Goal: Information Seeking & Learning: Learn about a topic

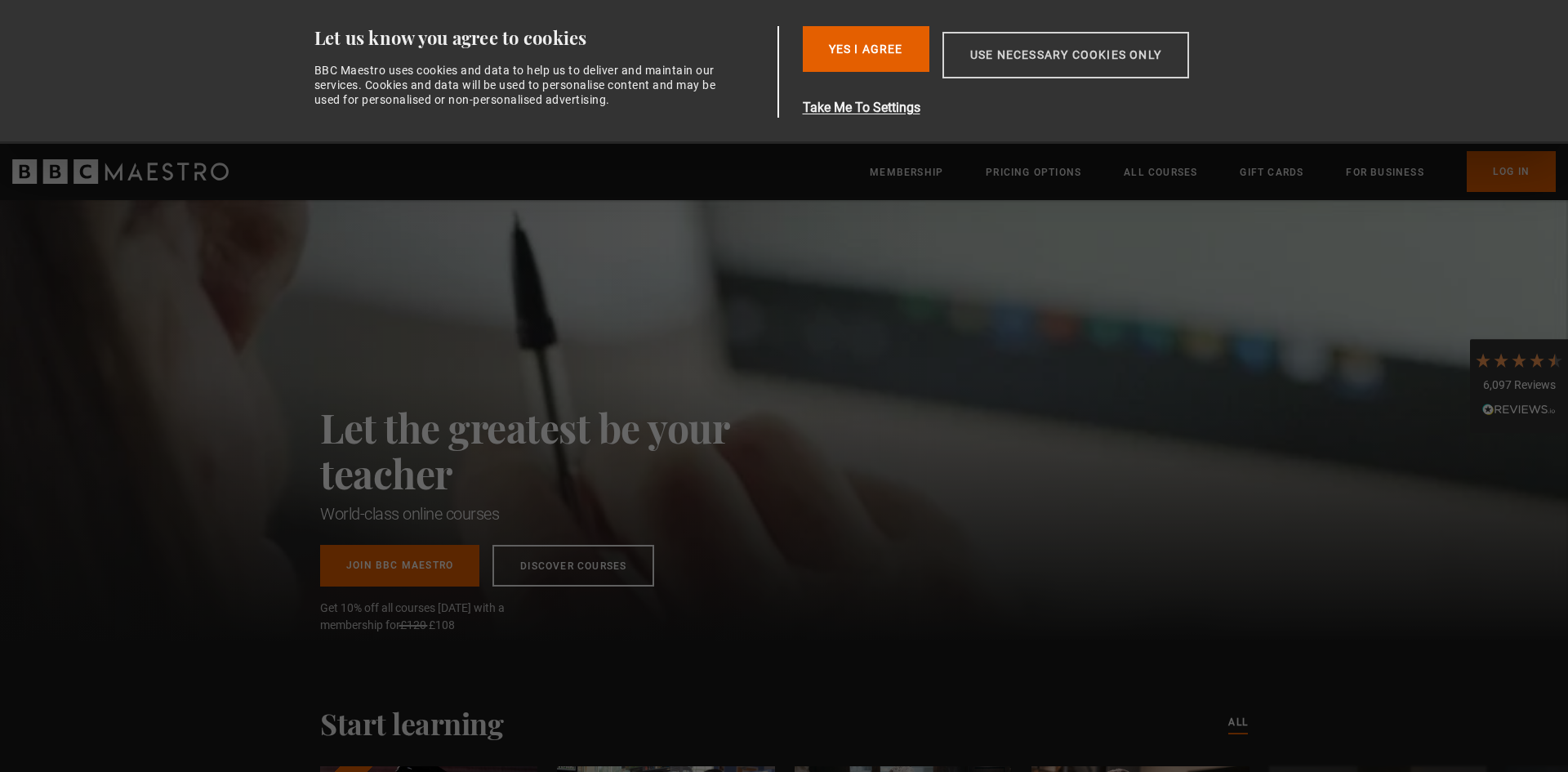
click at [1046, 59] on button "Use necessary cookies only" at bounding box center [1066, 55] width 247 height 47
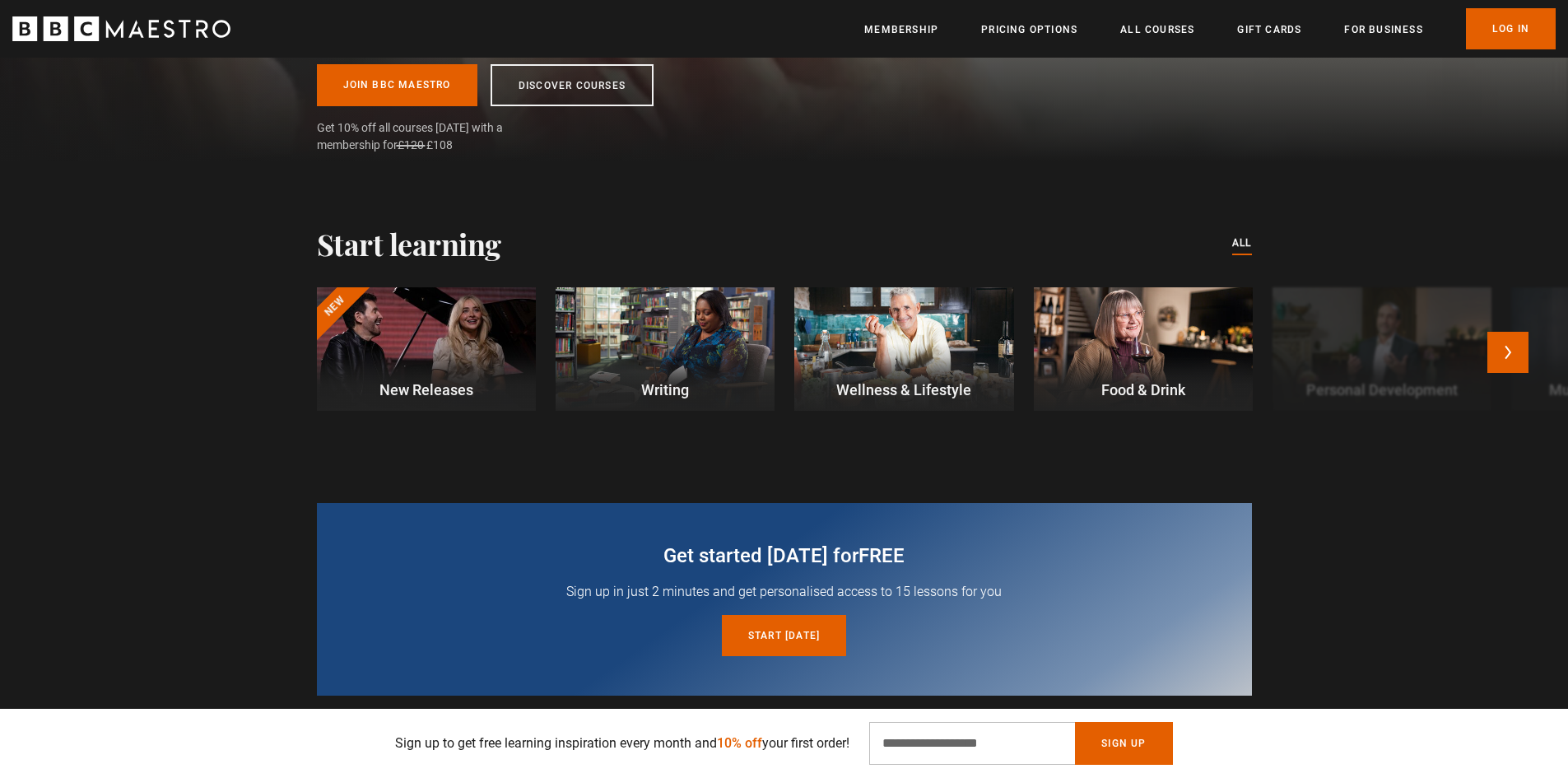
scroll to position [330, 0]
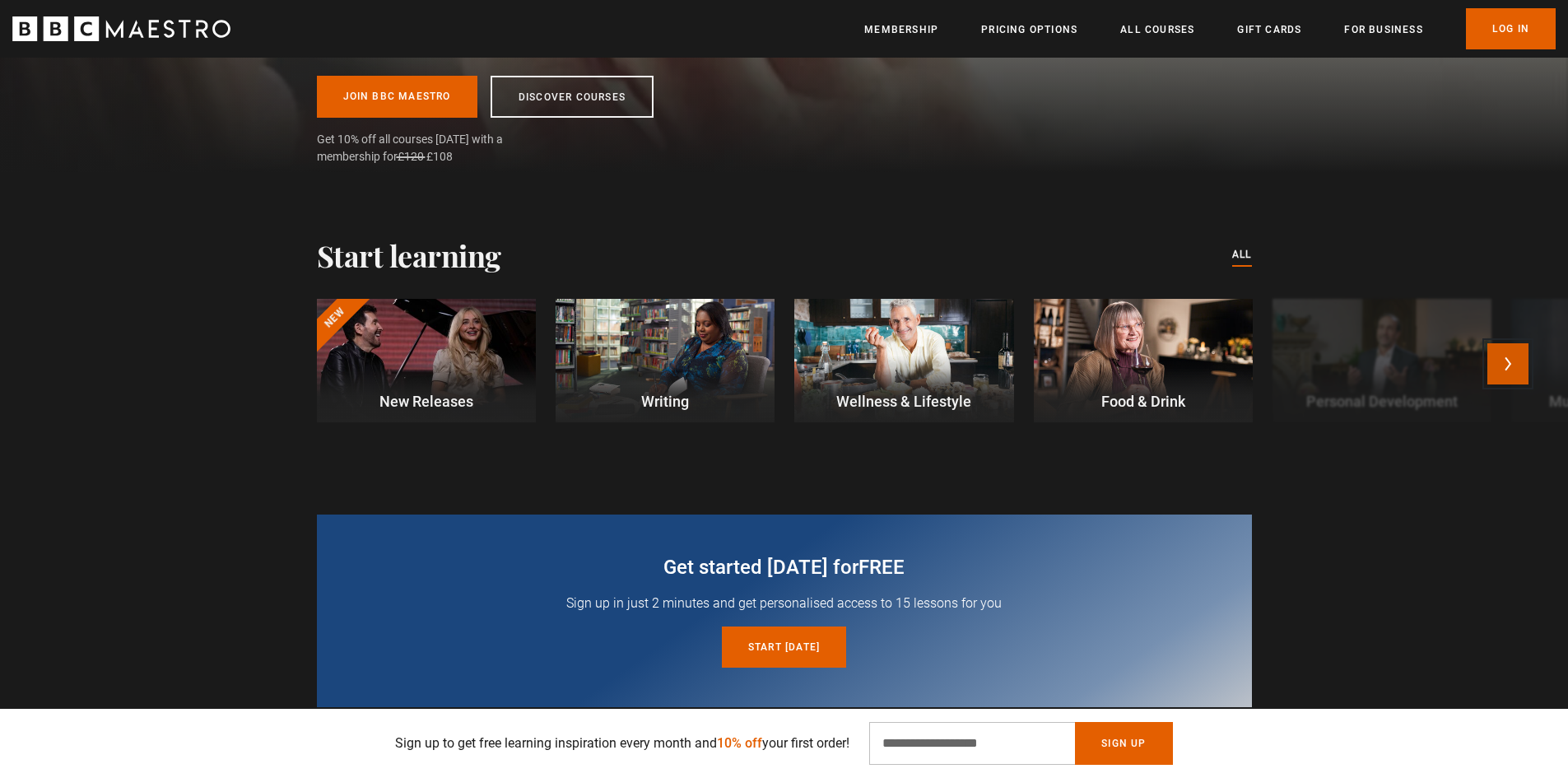
click at [1521, 374] on button "Next" at bounding box center [1508, 364] width 41 height 41
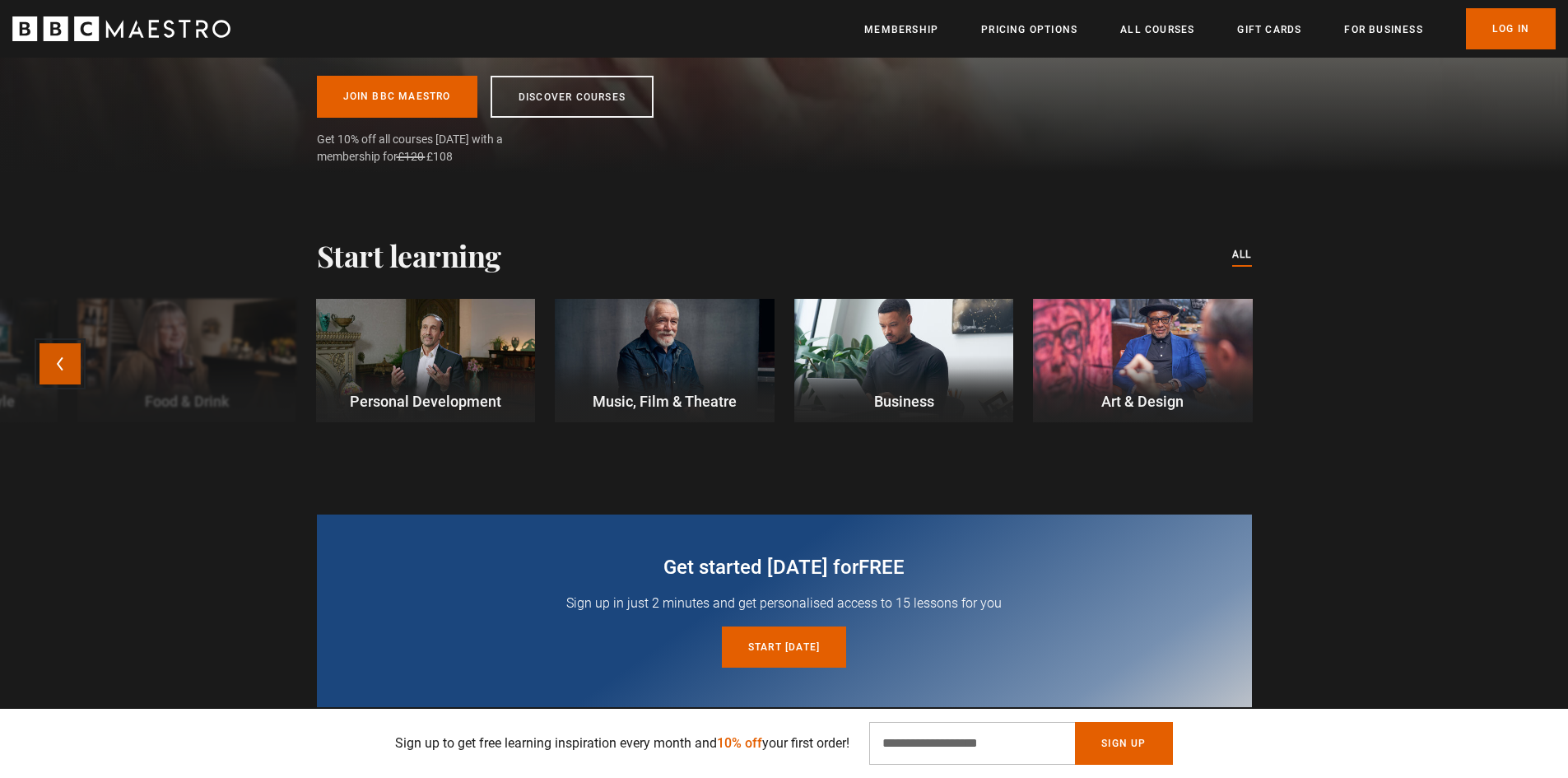
click at [55, 368] on button "Previous" at bounding box center [60, 364] width 41 height 41
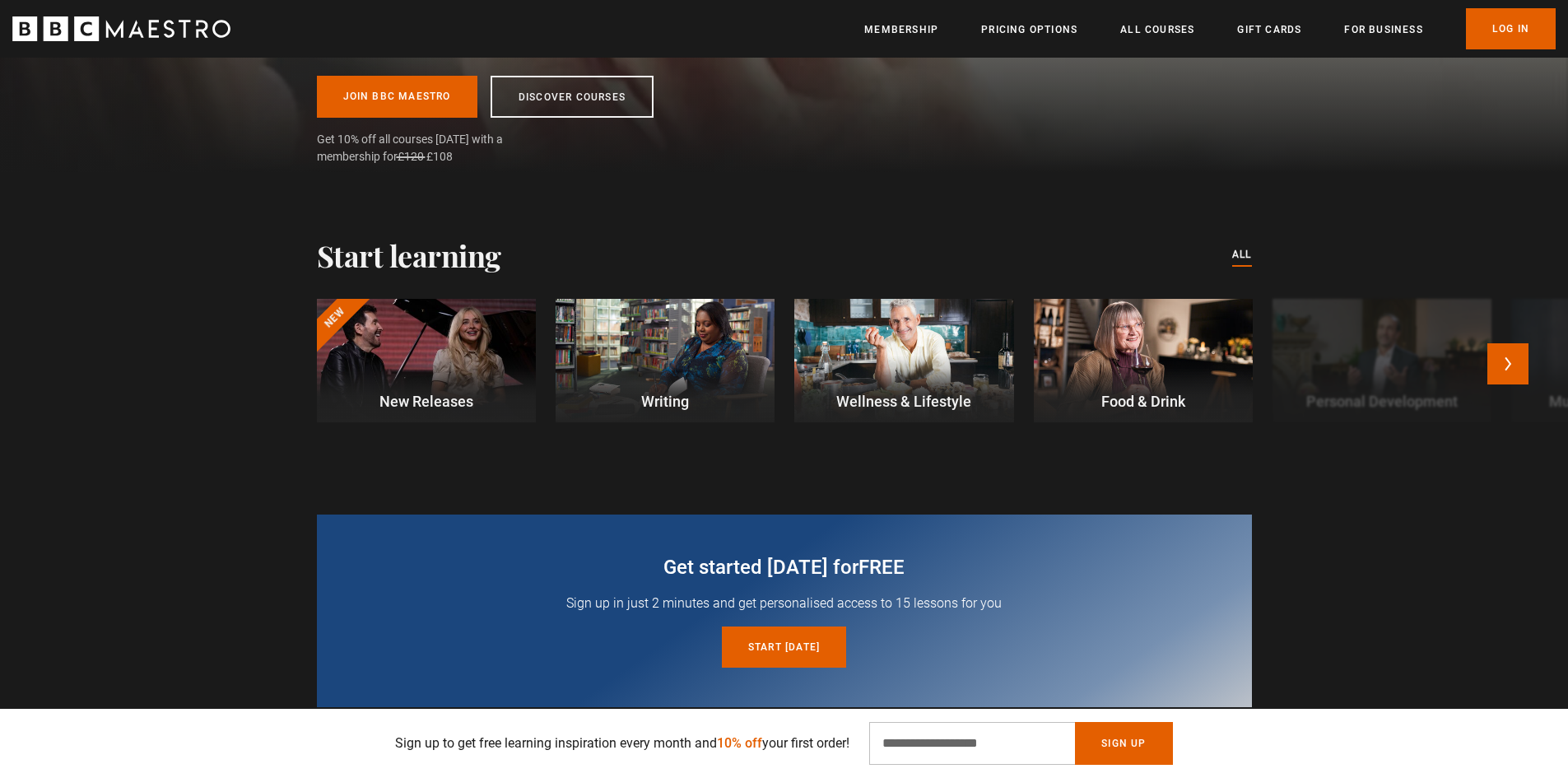
click at [678, 355] on div at bounding box center [664, 361] width 219 height 124
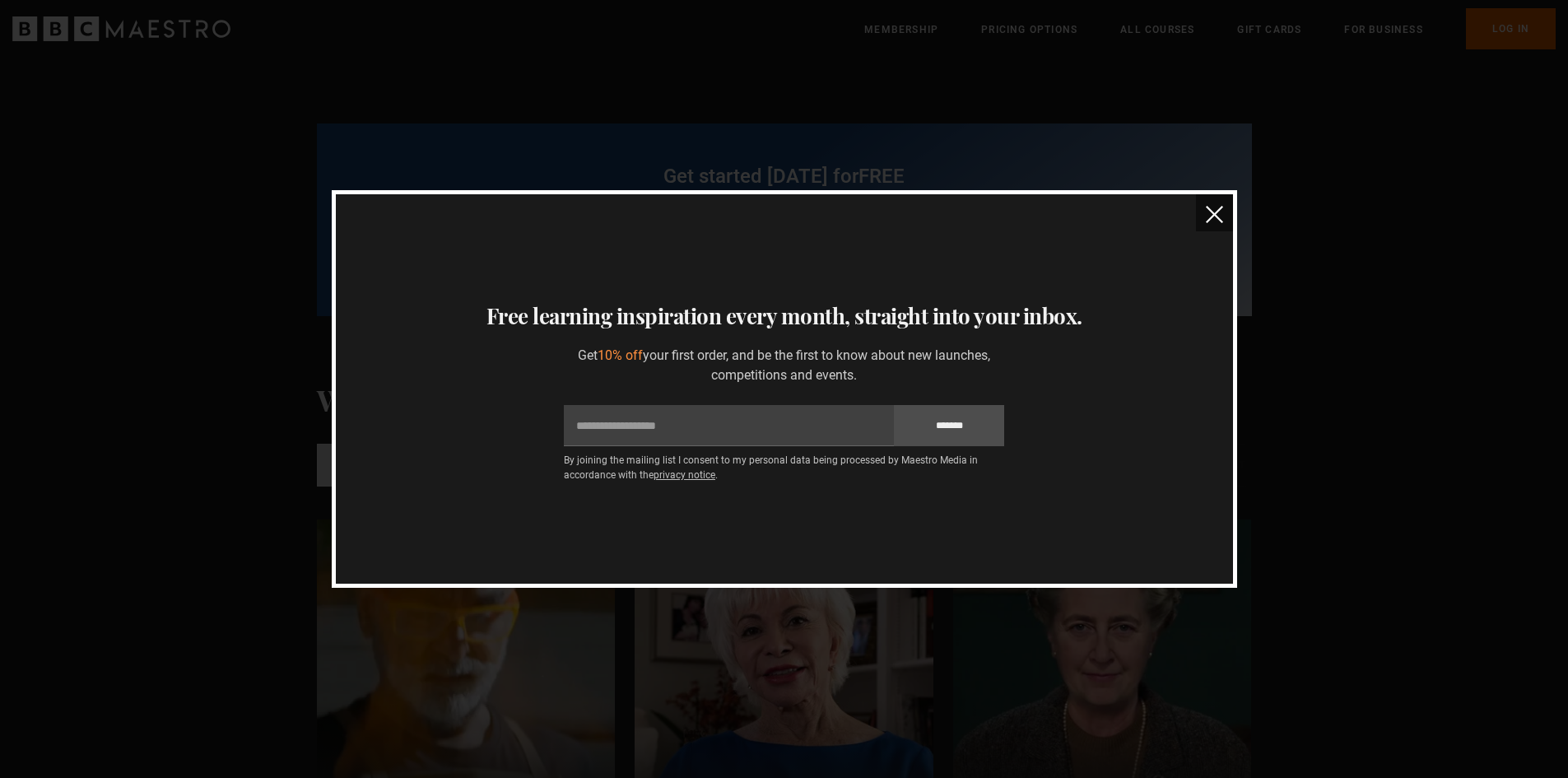
click at [1215, 216] on img "close" at bounding box center [1214, 215] width 17 height 17
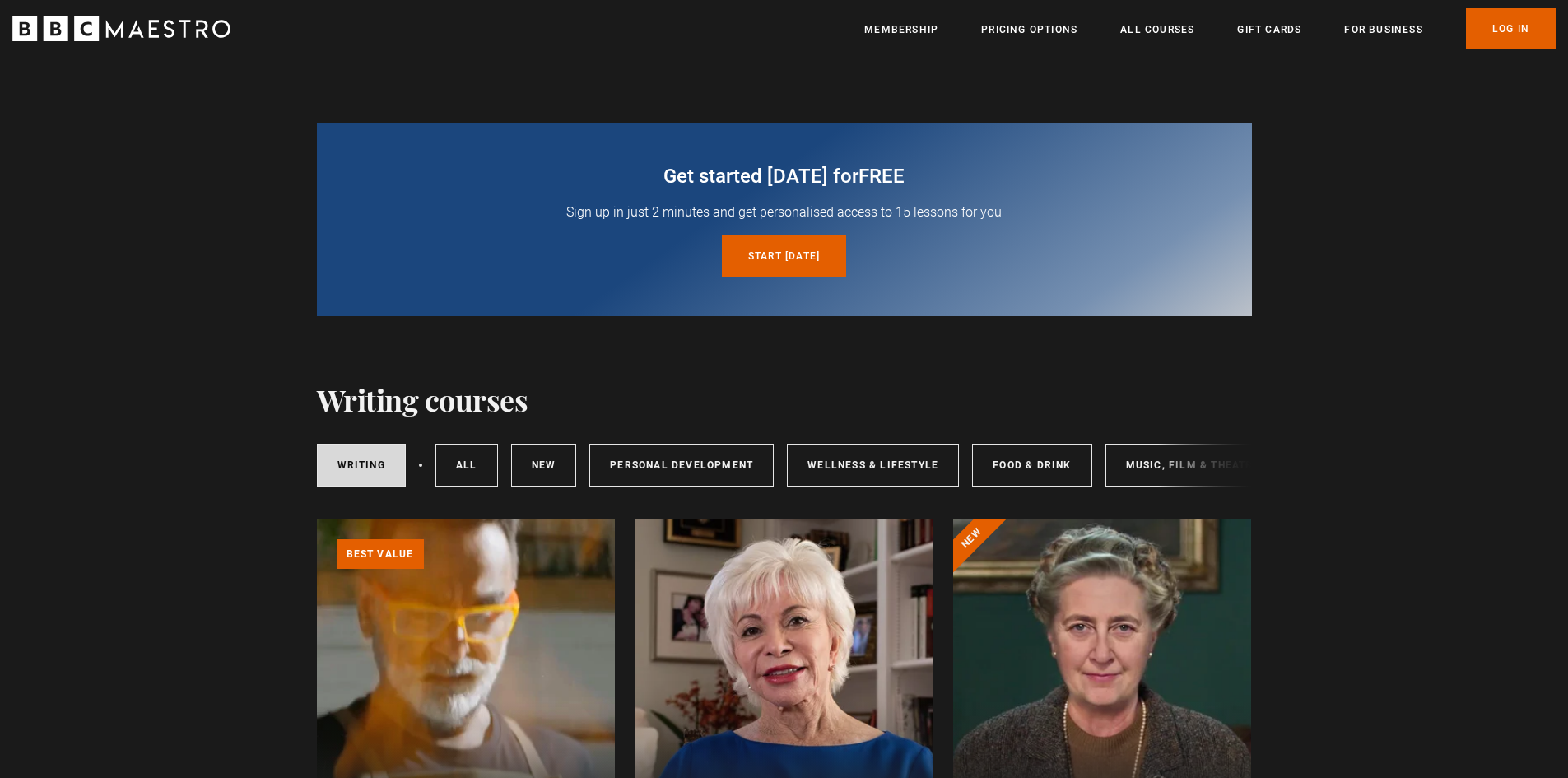
click at [567, 502] on div "Writing All courses New courses Personal Development Wellness & Lifestyle Food …" at bounding box center [784, 462] width 935 height 89
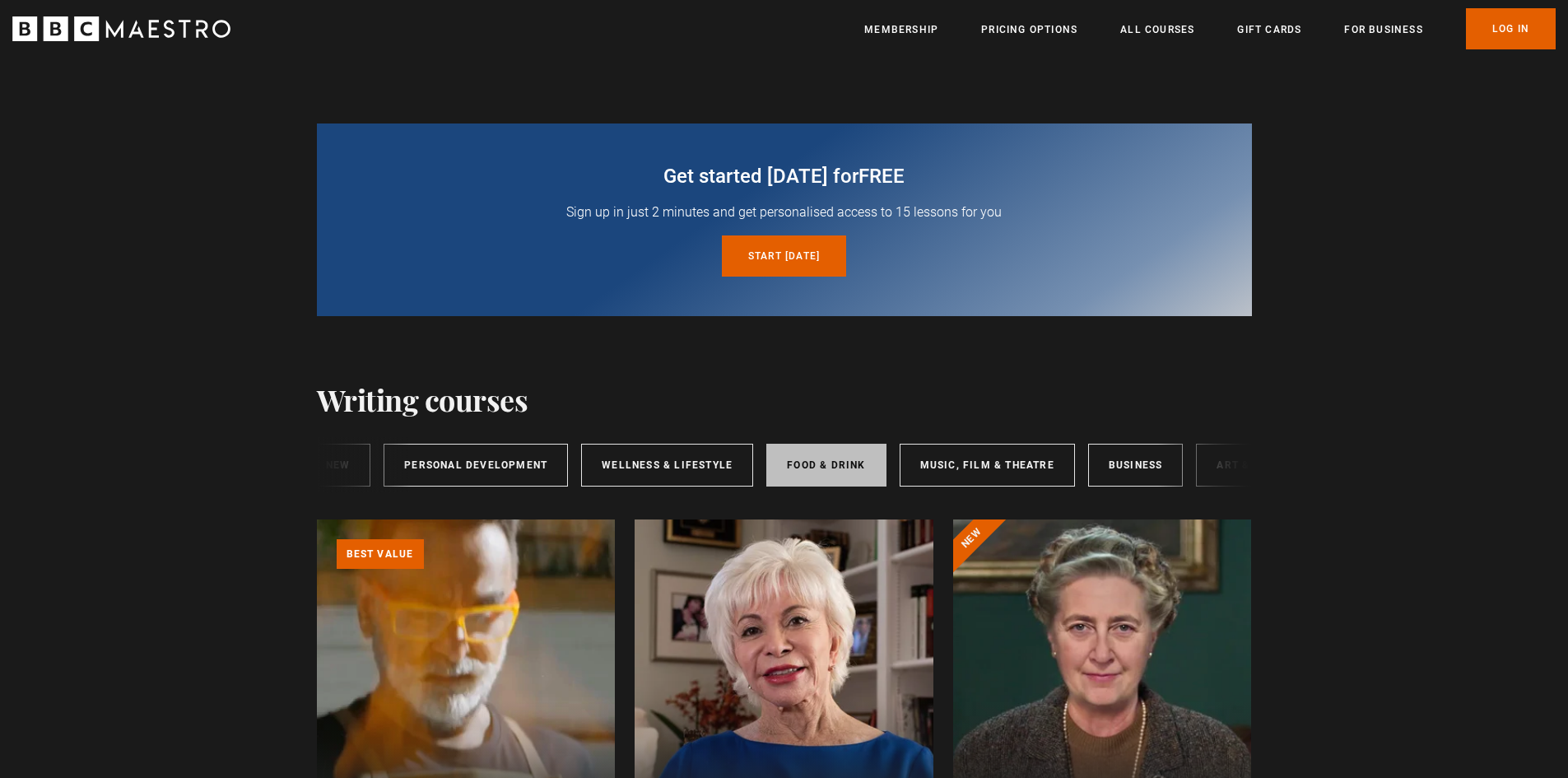
scroll to position [0, 273]
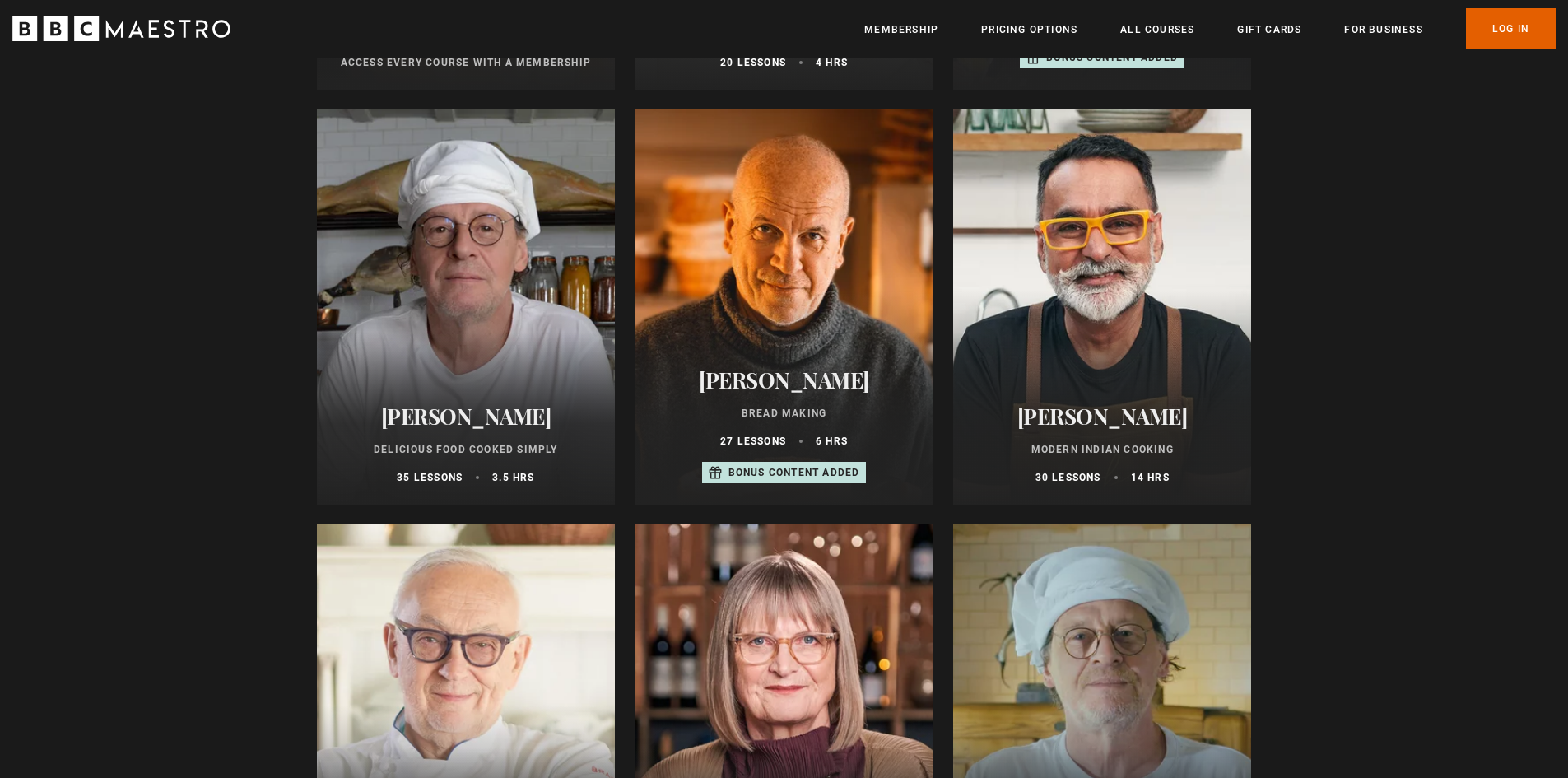
scroll to position [824, 0]
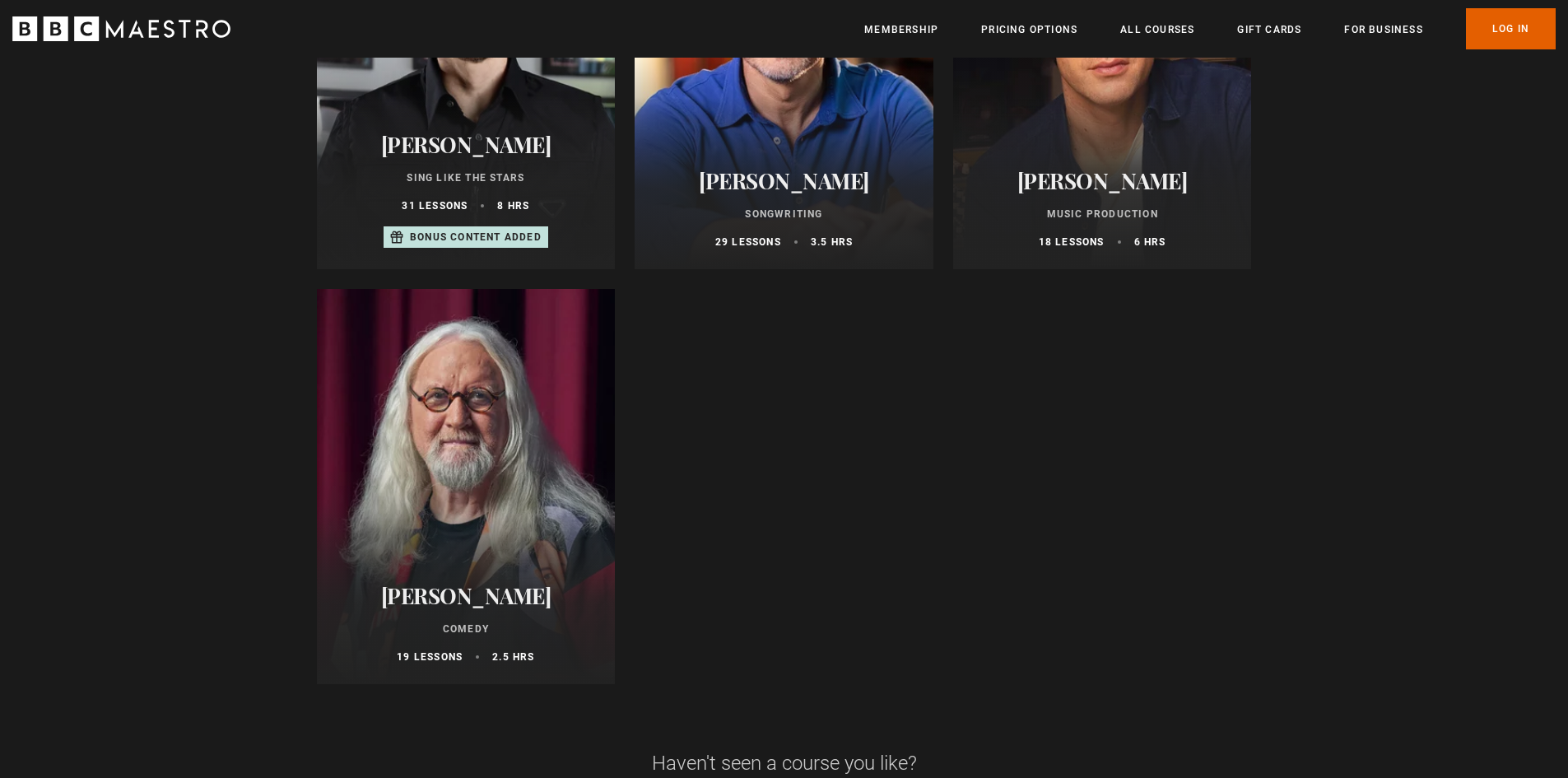
scroll to position [1482, 0]
